Goal: Navigation & Orientation: Find specific page/section

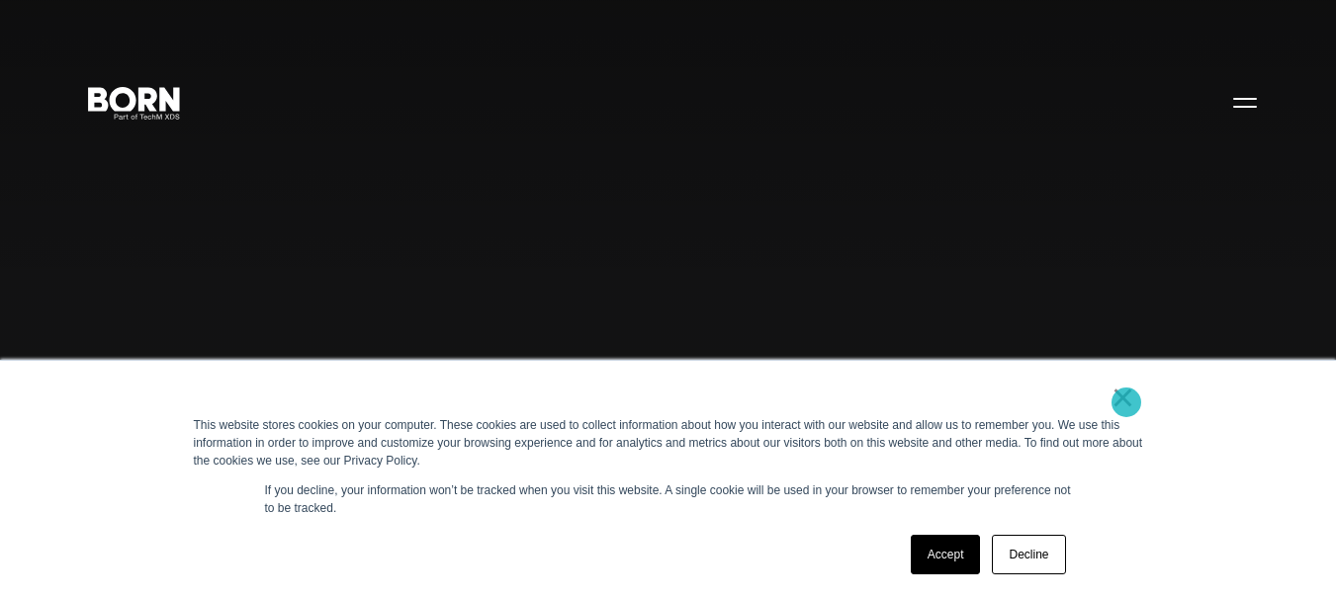
click at [1126, 402] on link "×" at bounding box center [1123, 397] width 24 height 18
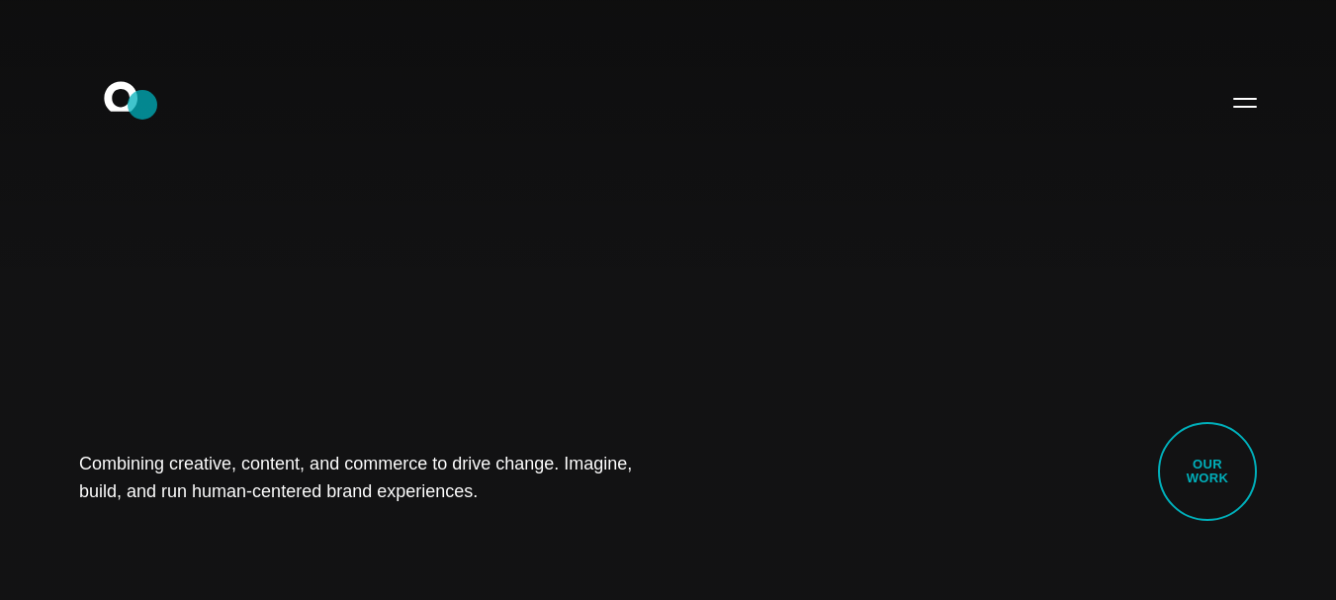
click at [142, 105] on icon ".st0{display:none;} .st1{display:inline;} .st2{font-family:'HelveticaNeue-Mediu…" at bounding box center [134, 101] width 127 height 51
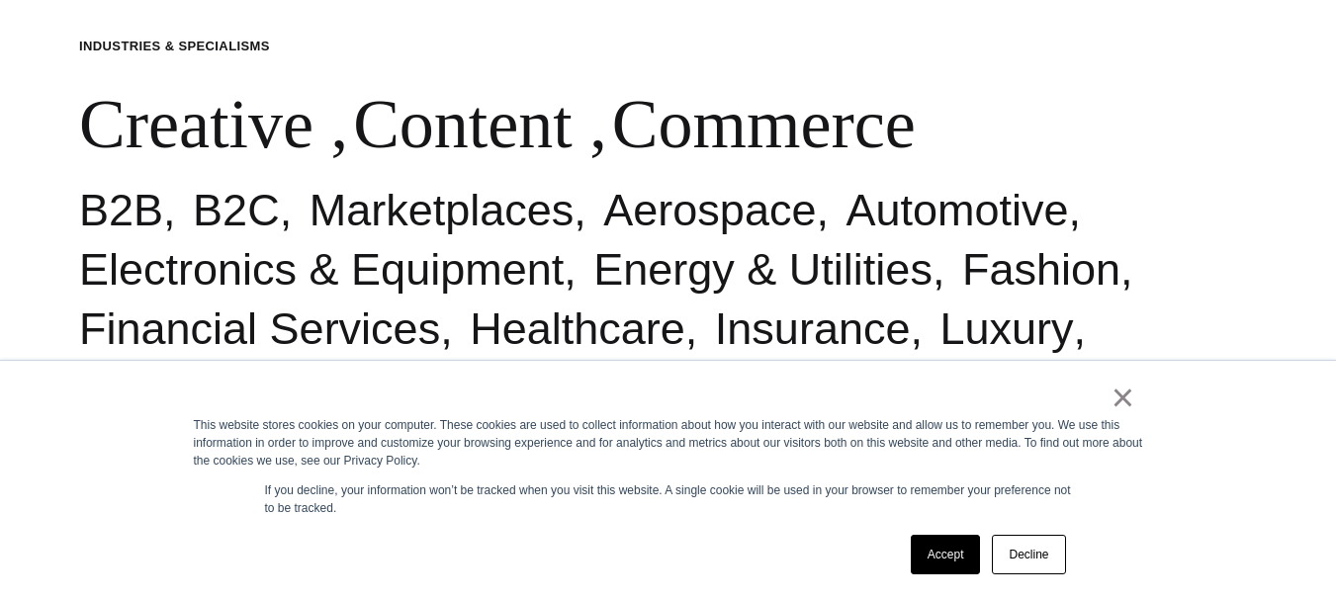
scroll to position [823, 0]
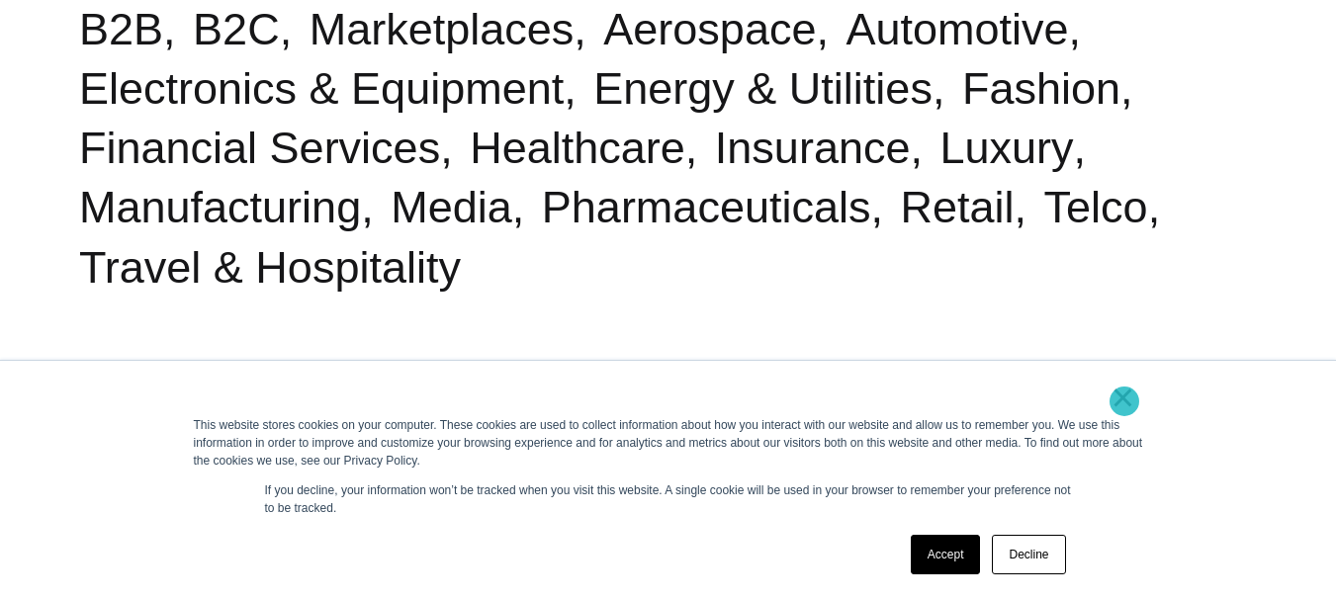
click at [1124, 401] on link "×" at bounding box center [1123, 397] width 24 height 18
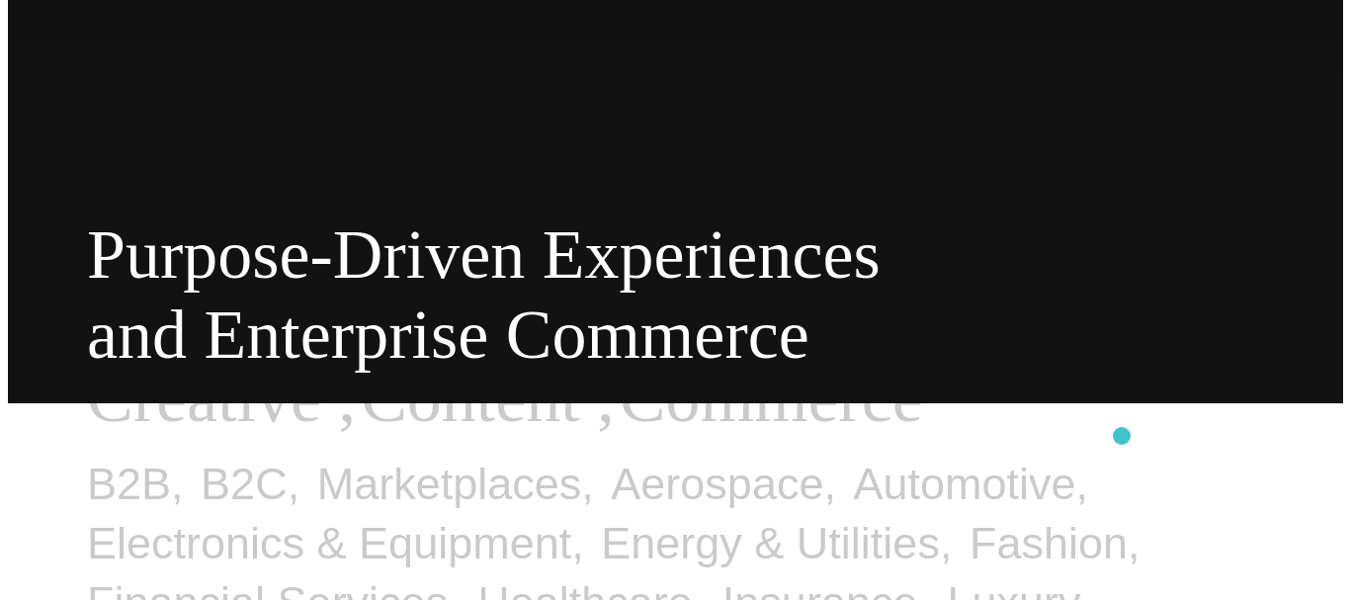
scroll to position [0, 0]
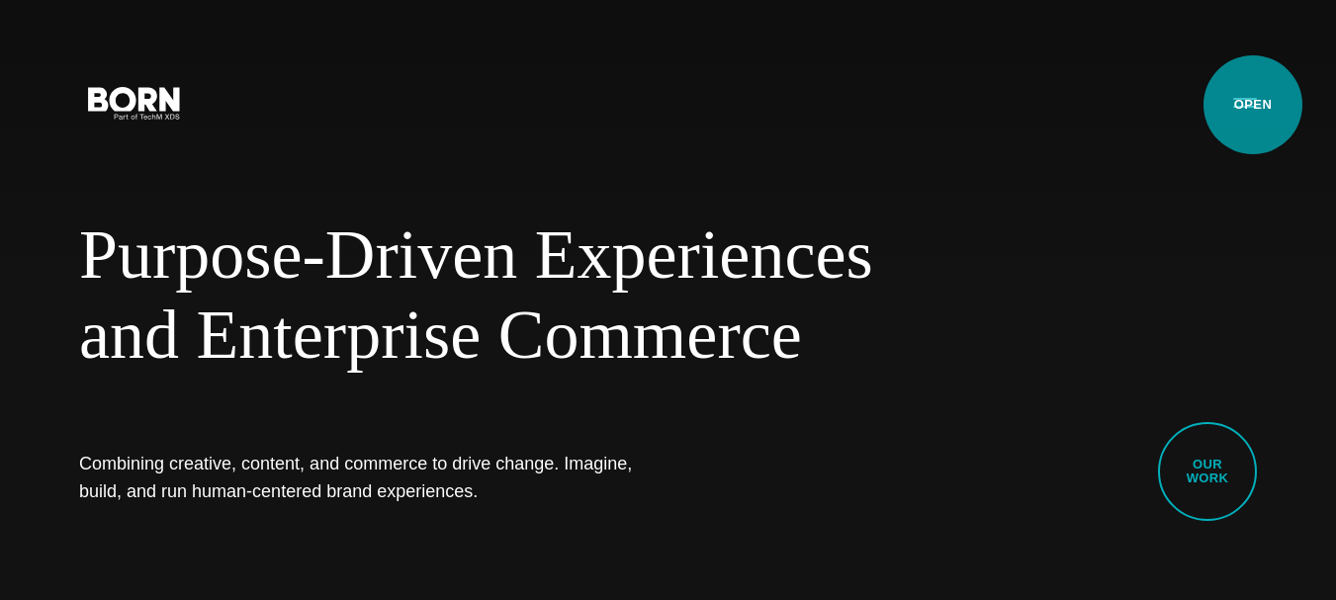
click at [1252, 105] on button "Primary Menu" at bounding box center [1244, 102] width 47 height 42
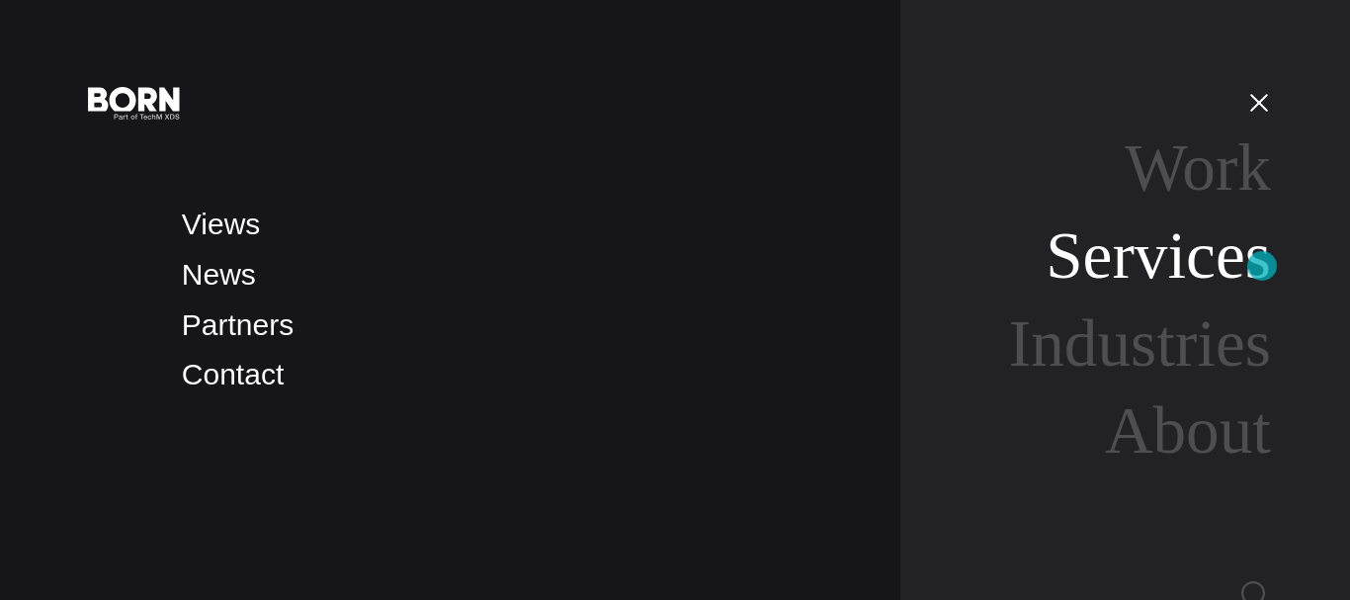
click at [1262, 266] on link "Services" at bounding box center [1158, 255] width 225 height 74
